Goal: Task Accomplishment & Management: Manage account settings

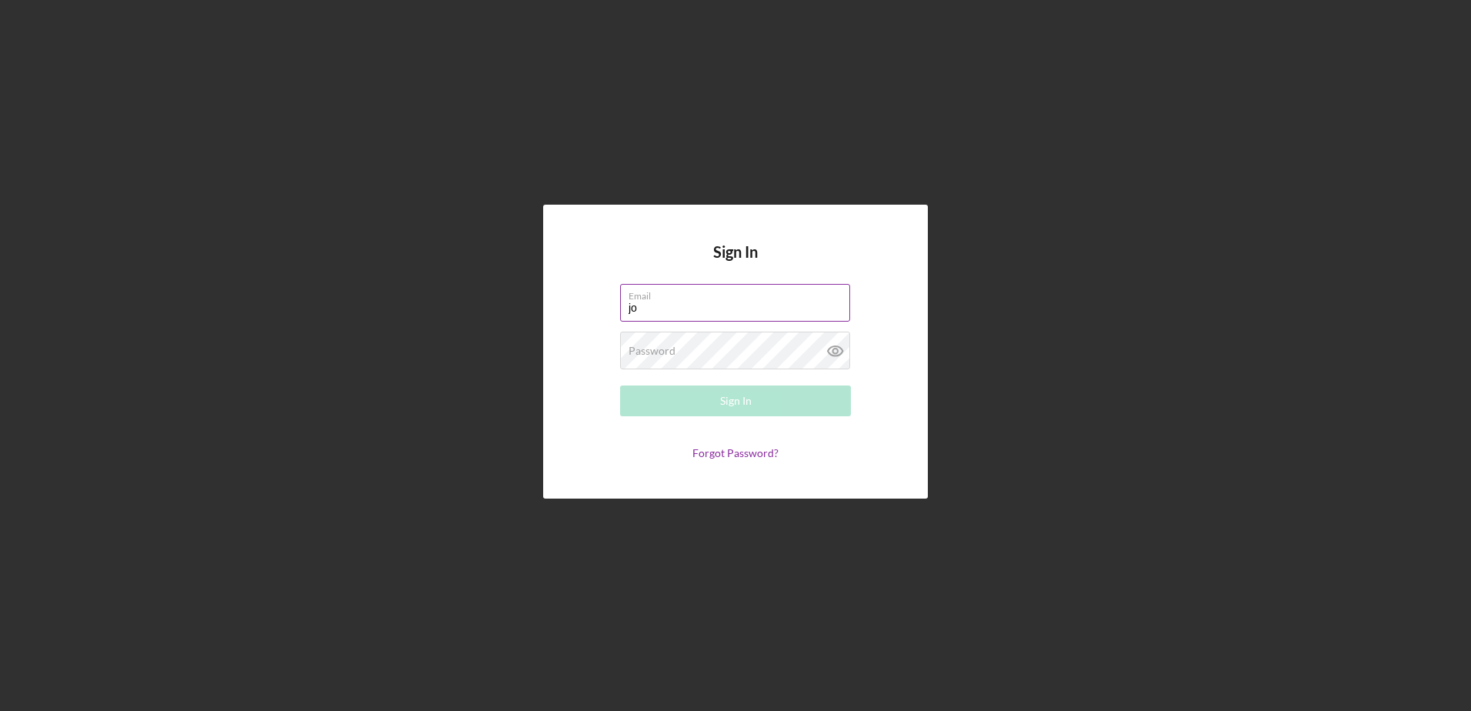
type input "j"
